Goal: Check status

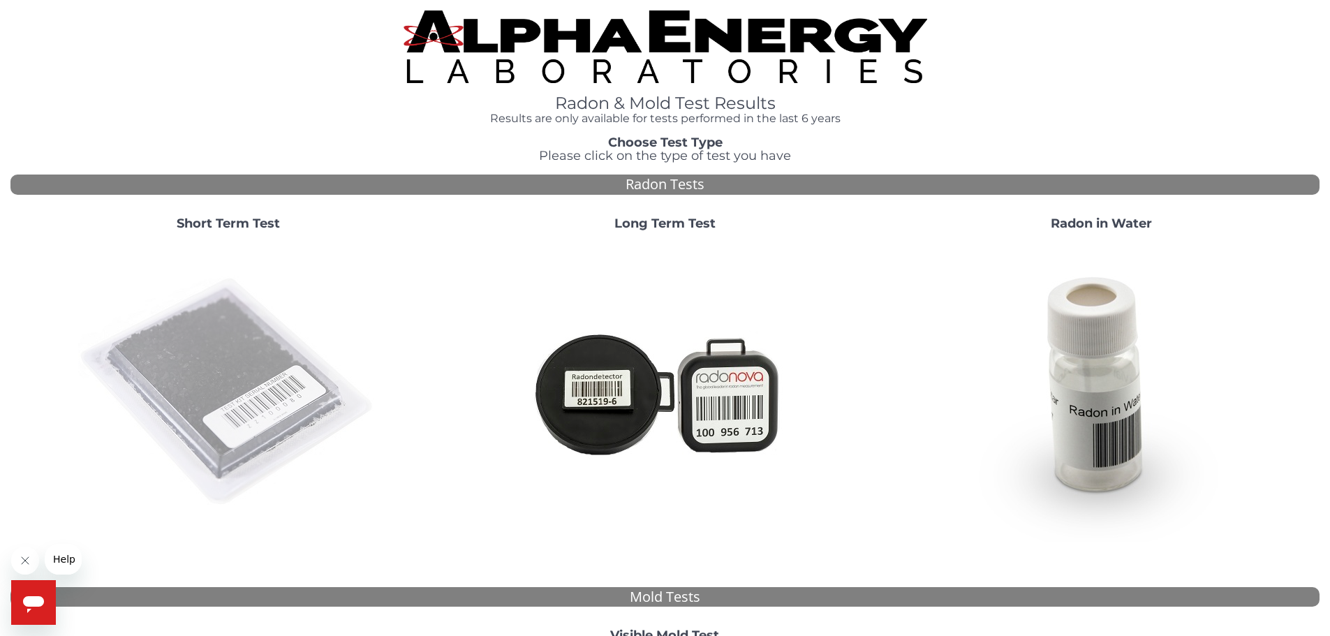
click at [242, 393] on img at bounding box center [228, 392] width 300 height 300
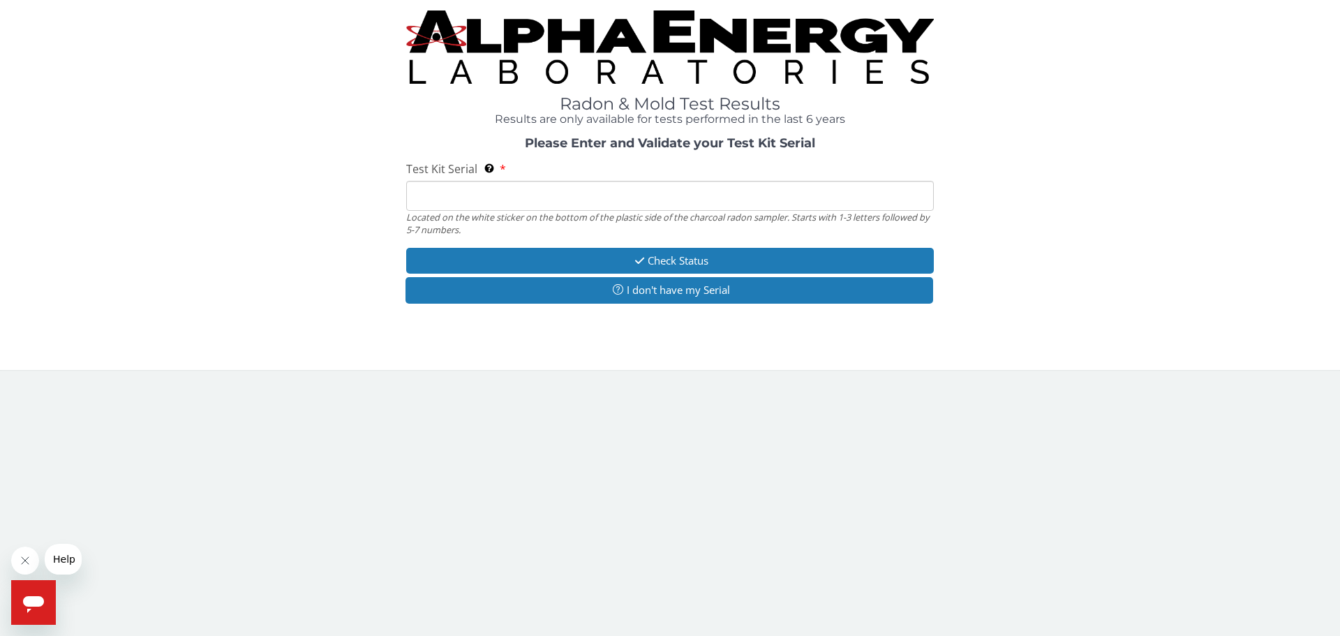
click at [466, 200] on input "Test Kit Serial Located on the white sticker on the bottom of the plastic side …" at bounding box center [670, 196] width 528 height 30
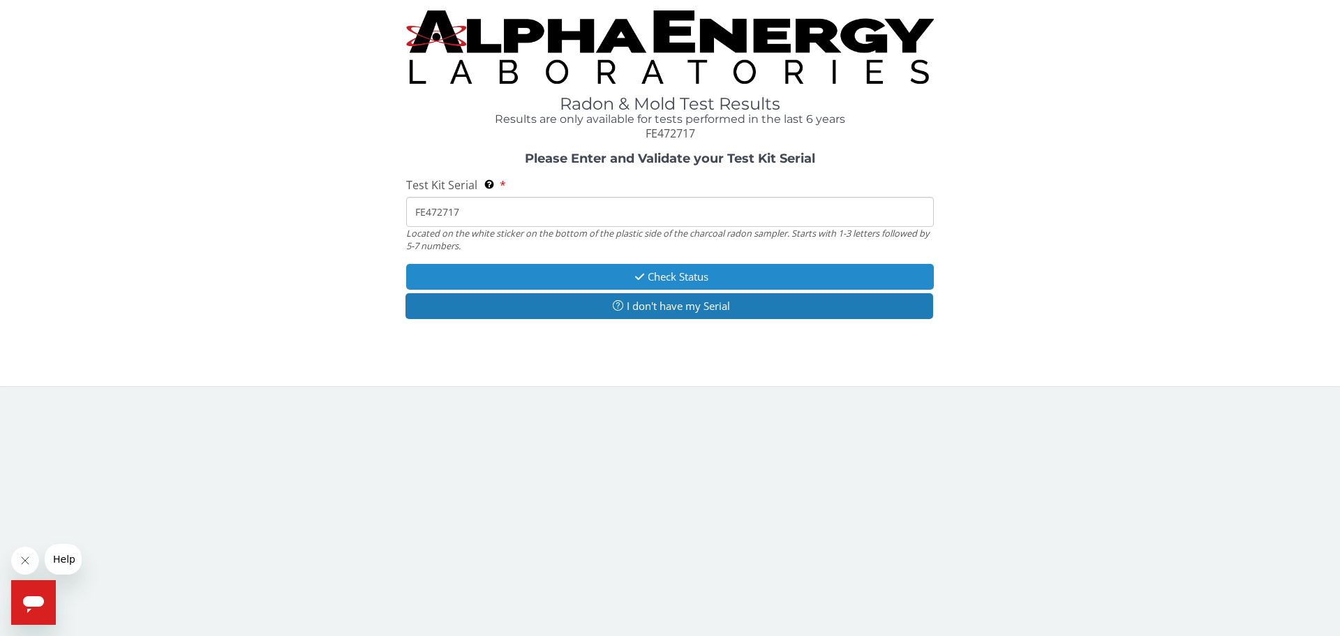
type input "FE472717"
click at [691, 272] on button "Check Status" at bounding box center [670, 277] width 528 height 26
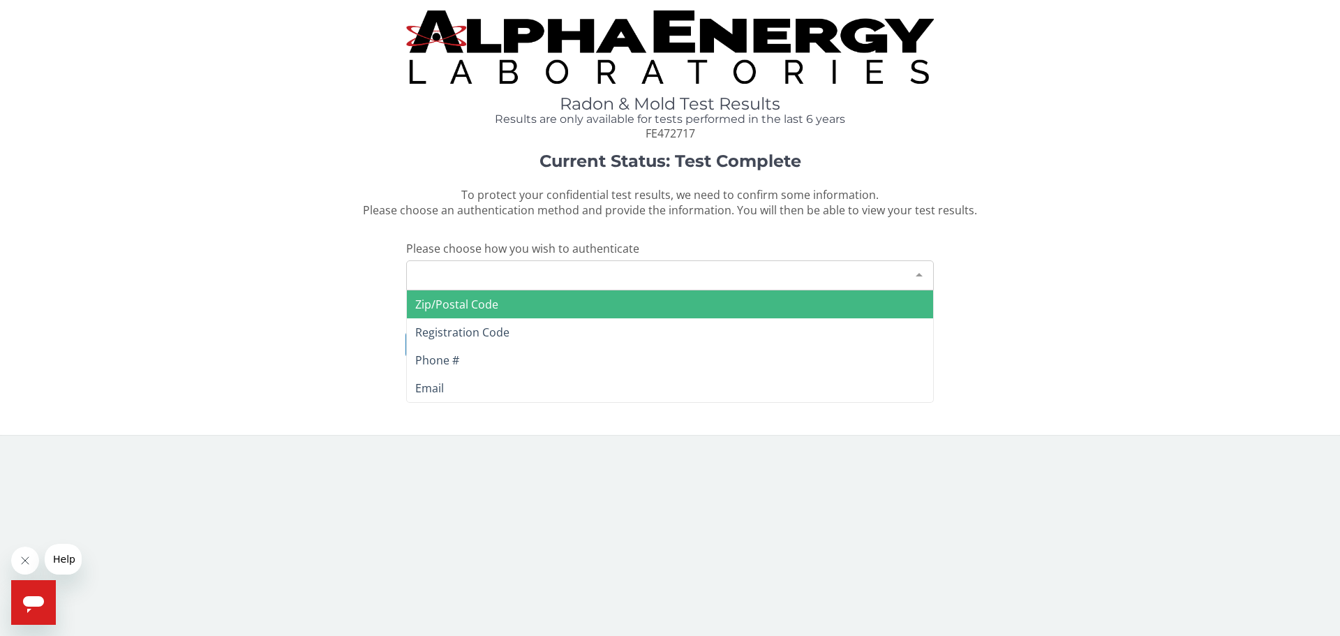
click at [511, 271] on div "Please make a selection" at bounding box center [670, 275] width 528 height 30
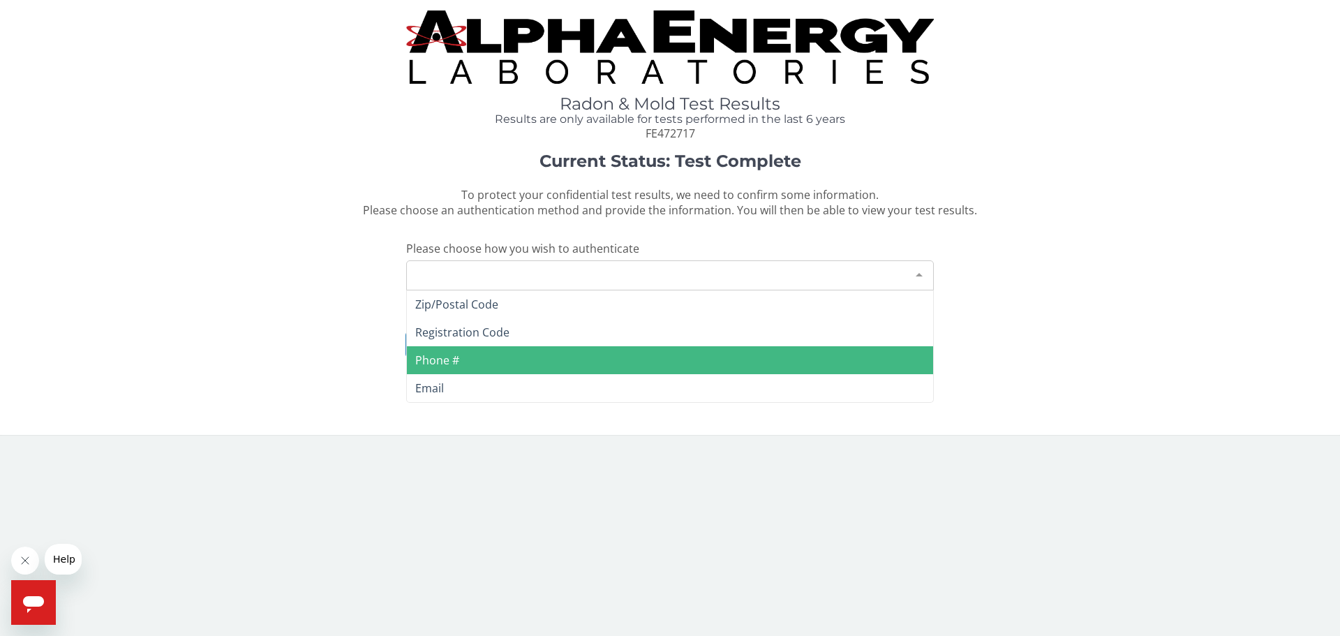
click at [455, 360] on span "Phone #" at bounding box center [437, 360] width 44 height 15
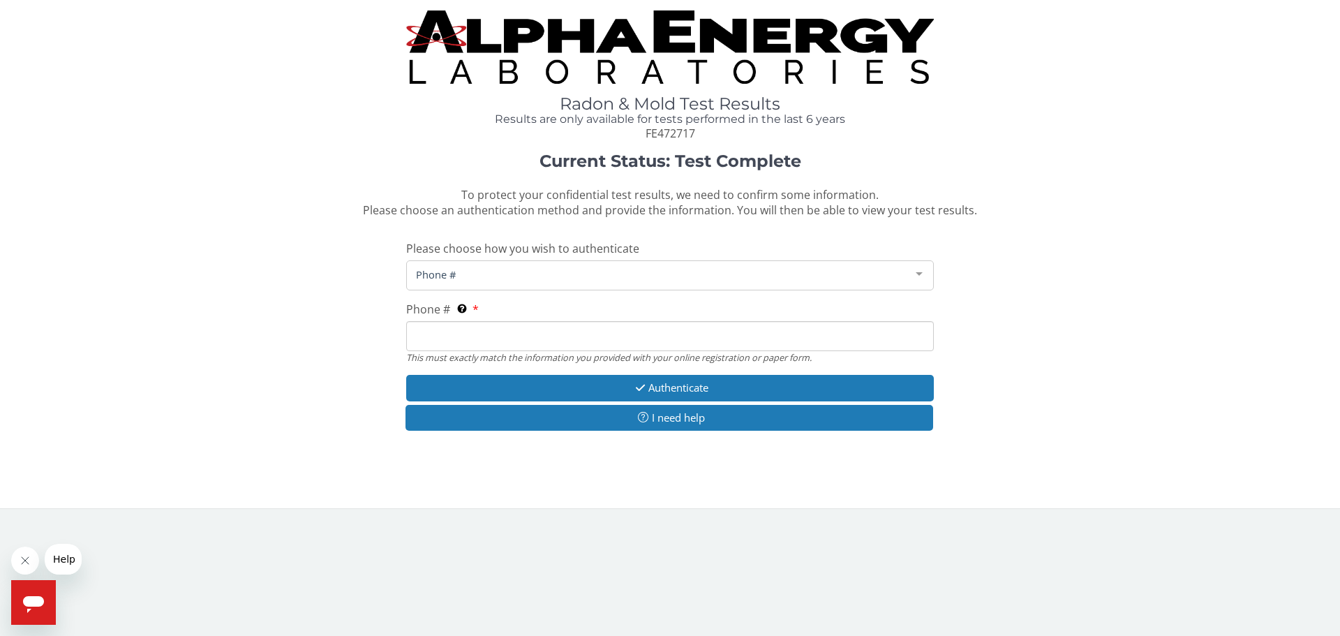
click at [425, 332] on input "Phone # This must exactly match the information you provided with your online r…" at bounding box center [670, 336] width 528 height 30
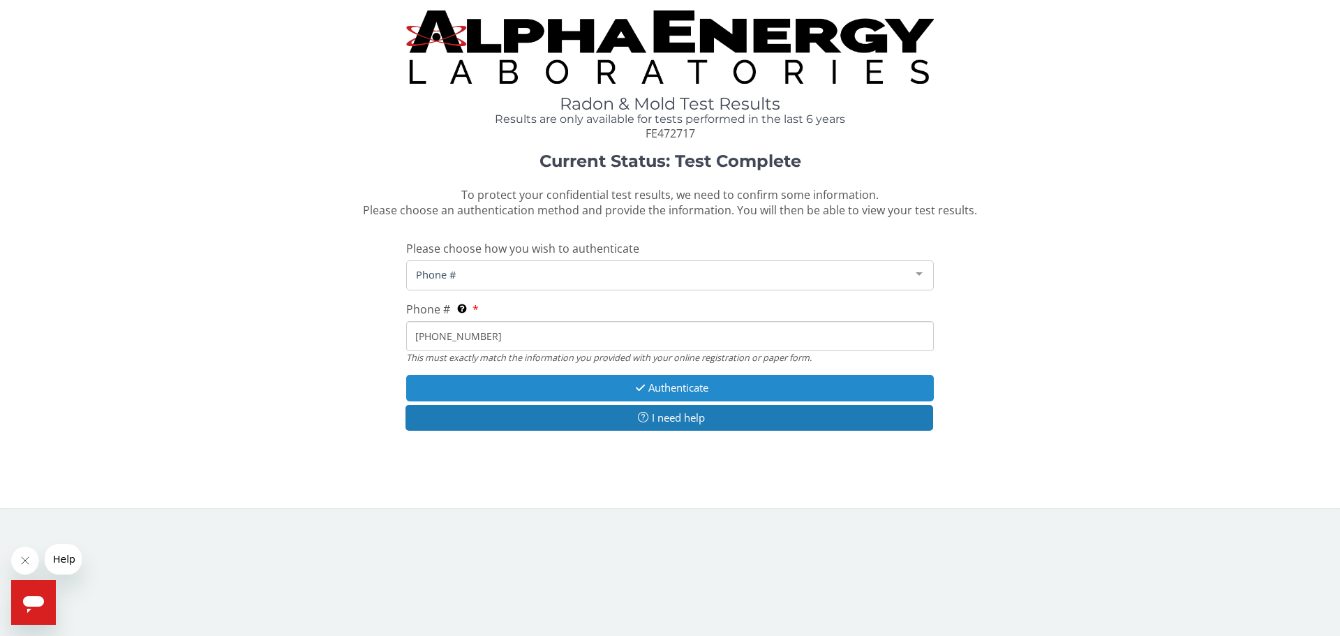
type input "[PHONE_NUMBER]"
click at [679, 389] on button "Authenticate" at bounding box center [670, 388] width 528 height 26
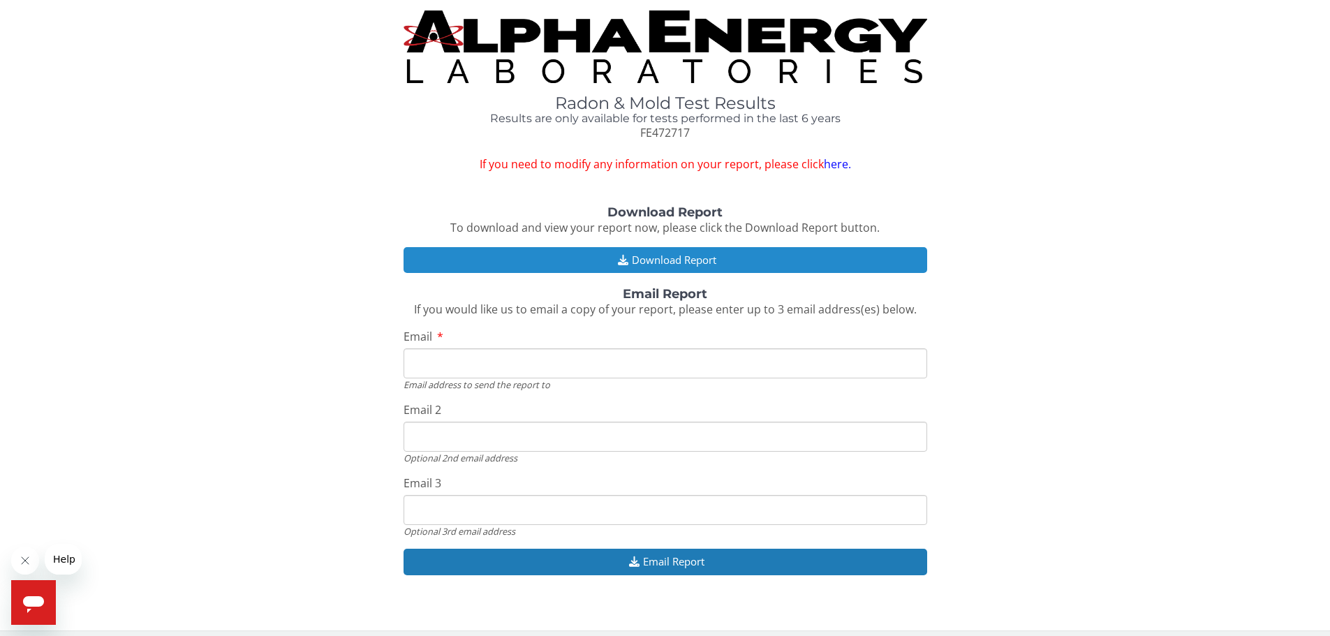
click at [661, 262] on button "Download Report" at bounding box center [665, 260] width 524 height 26
